Goal: Task Accomplishment & Management: Use online tool/utility

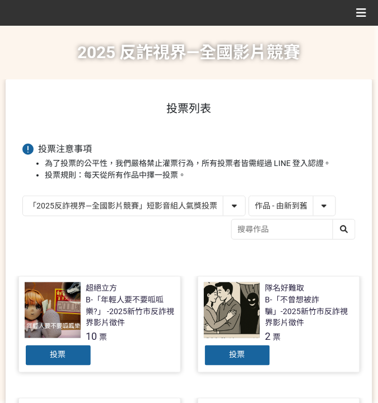
click at [308, 204] on select "作品 - 由新到舊 作品 - 由舊到新 票數 - 由多到少 票數 - 由少到多" at bounding box center [292, 206] width 86 height 20
select select "vote"
click at [249, 196] on select "作品 - 由新到舊 作品 - 由舊到新 票數 - 由多到少 票數 - 由少到多" at bounding box center [292, 206] width 86 height 20
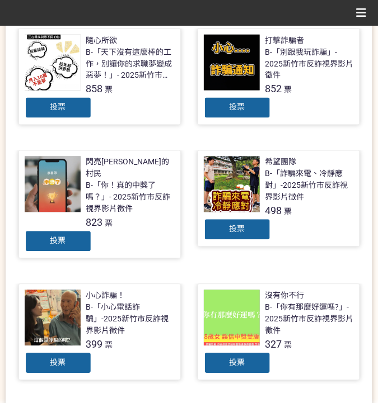
scroll to position [261, 0]
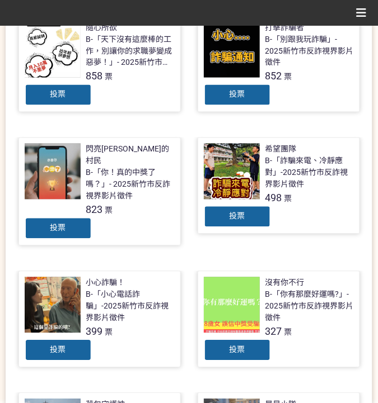
click at [244, 340] on div "投票" at bounding box center [237, 351] width 67 height 22
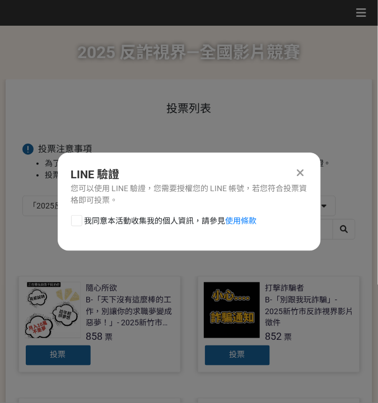
scroll to position [0, 0]
click at [174, 223] on span "我同意本活動收集我的個人資訊，請參見 使用條款" at bounding box center [170, 221] width 172 height 12
click at [79, 223] on input "我同意本活動收集我的個人資訊，請參見 使用條款" at bounding box center [75, 220] width 7 height 7
checkbox input "false"
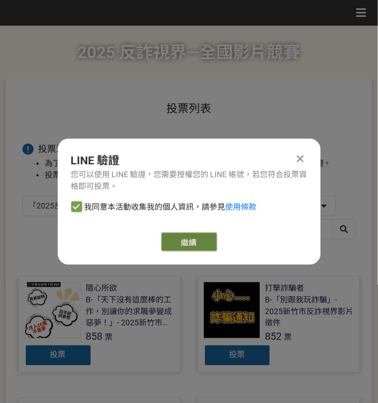
click at [201, 246] on link "繼續" at bounding box center [189, 242] width 56 height 19
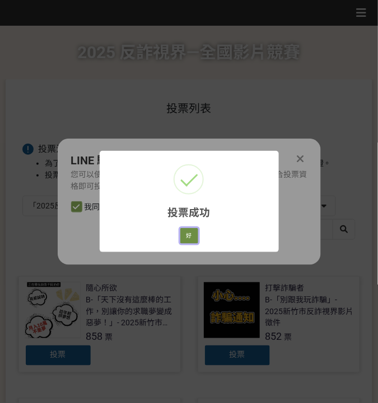
click at [193, 233] on button "好" at bounding box center [189, 236] width 18 height 16
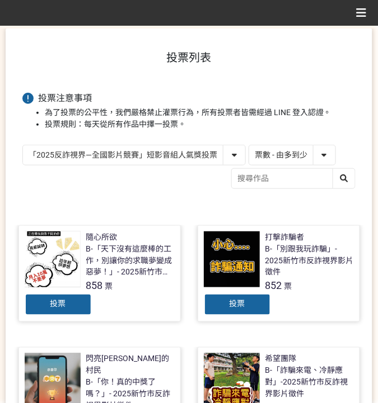
scroll to position [38, 0]
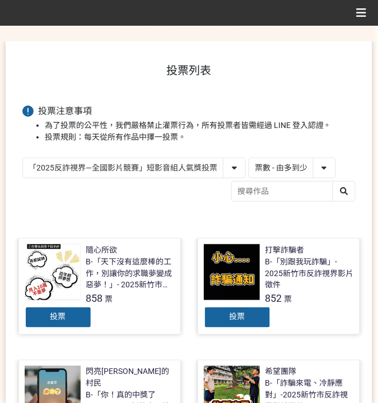
click at [226, 168] on select "「2025反詐視界—全國影片競賽」短影音組人氣獎投票 「2025反詐視界—全國影片競賽」短片組人氣獎投票" at bounding box center [134, 168] width 222 height 20
select select "13146"
click at [23, 158] on select "「2025反詐視界—全國影片競賽」短影音組人氣獎投票 「2025反詐視界—全國影片競賽」短片組人氣獎投票" at bounding box center [134, 168] width 222 height 20
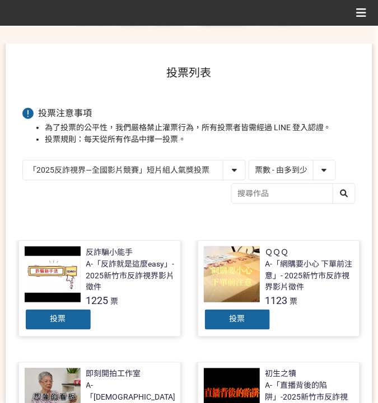
scroll to position [74, 0]
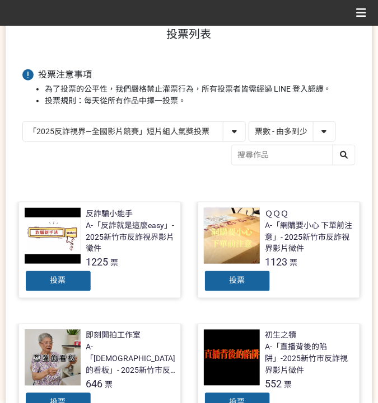
click at [52, 284] on span "投票" at bounding box center [58, 280] width 16 height 9
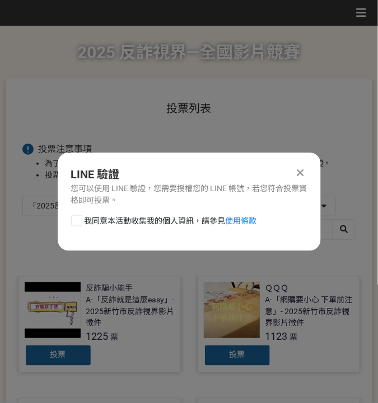
scroll to position [0, 0]
click at [110, 220] on span "我同意本活動收集我的個人資訊，請參見 使用條款" at bounding box center [170, 221] width 172 height 12
click at [79, 220] on input "我同意本活動收集我的個人資訊，請參見 使用條款" at bounding box center [75, 220] width 7 height 7
checkbox input "false"
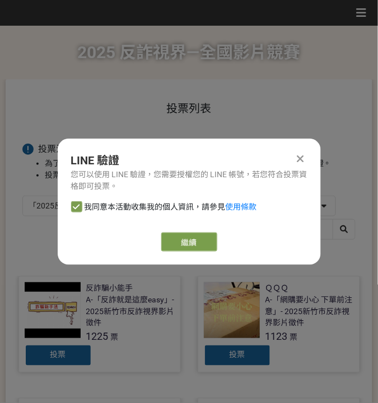
click at [297, 161] on icon at bounding box center [300, 158] width 7 height 11
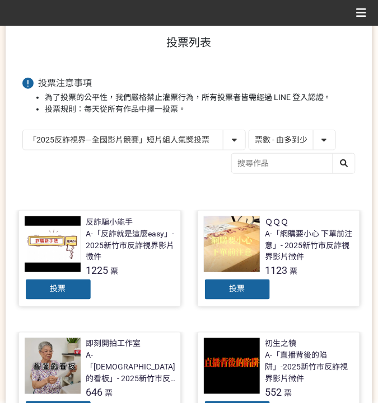
scroll to position [74, 0]
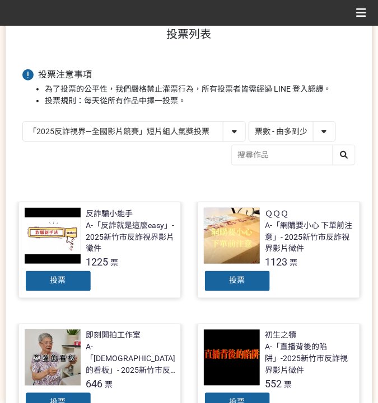
click at [232, 284] on span "投票" at bounding box center [237, 280] width 16 height 9
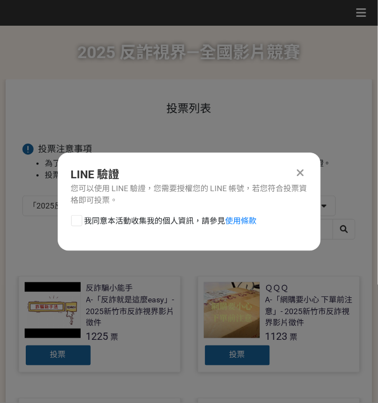
click at [176, 218] on span "我同意本活動收集我的個人資訊，請參見 使用條款" at bounding box center [170, 221] width 172 height 12
click at [79, 218] on input "我同意本活動收集我的個人資訊，請參見 使用條款" at bounding box center [75, 220] width 7 height 7
checkbox input "false"
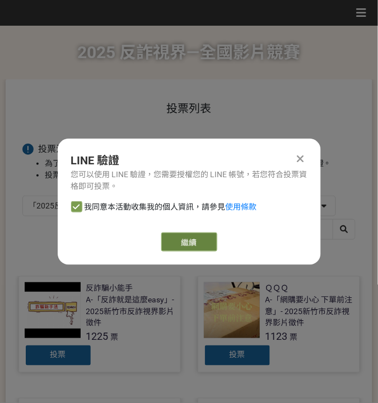
click at [205, 245] on link "繼續" at bounding box center [189, 242] width 56 height 19
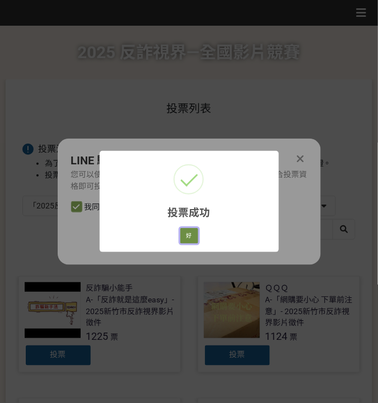
click at [192, 236] on button "好" at bounding box center [189, 236] width 18 height 16
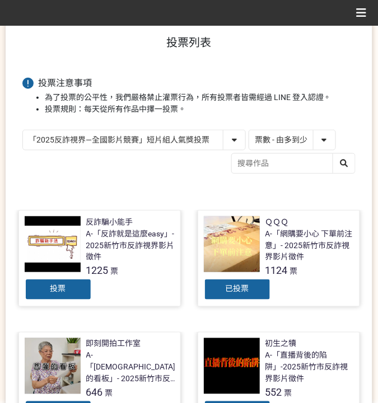
scroll to position [71, 0]
